Goal: Task Accomplishment & Management: Manage account settings

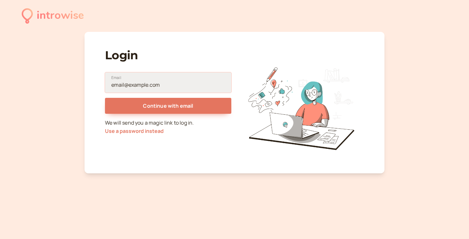
click at [144, 84] on input "Email" at bounding box center [168, 82] width 126 height 20
type input "[EMAIL_ADDRESS][DOMAIN_NAME]"
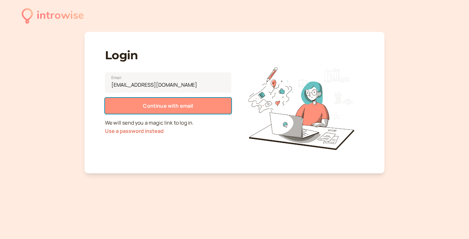
click at [163, 102] on button "Continue with email" at bounding box center [168, 106] width 126 height 16
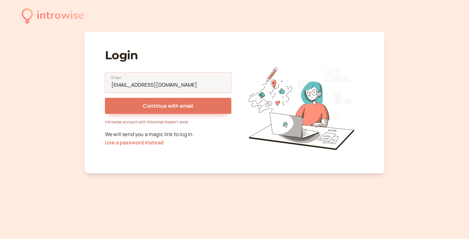
drag, startPoint x: 178, startPoint y: 82, endPoint x: 101, endPoint y: 82, distance: 76.9
click at [101, 82] on div "Login [EMAIL_ADDRESS][DOMAIN_NAME] Email Continue with email Introwise account …" at bounding box center [235, 103] width 300 height 142
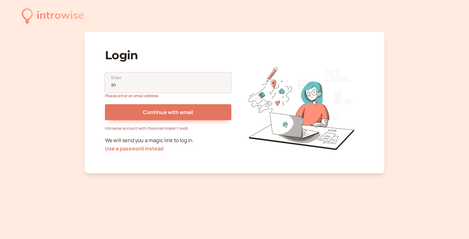
type input "[EMAIL_ADDRESS][DOMAIN_NAME]"
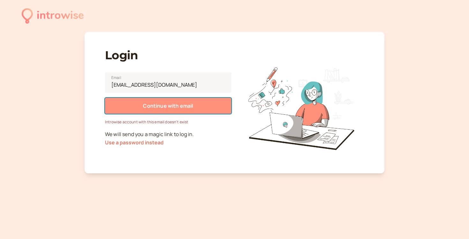
click at [139, 103] on button "Continue with email" at bounding box center [168, 106] width 126 height 16
